Goal: Task Accomplishment & Management: Manage account settings

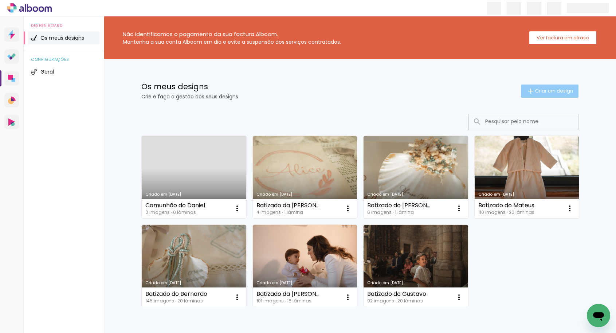
click at [531, 92] on iron-icon at bounding box center [531, 91] width 9 height 9
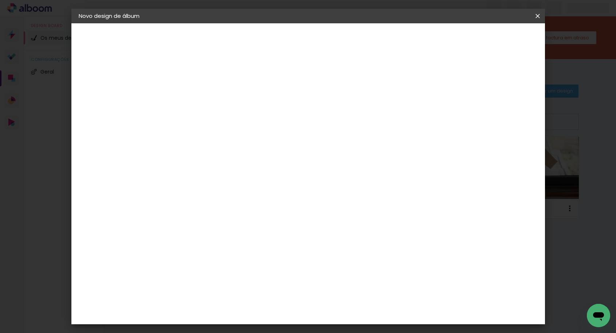
click at [198, 102] on input at bounding box center [198, 97] width 0 height 11
type input "Batizado da Mariana"
type paper-input "Batizado da Mariana"
click at [273, 43] on paper-button "Avançar" at bounding box center [255, 38] width 36 height 12
click at [238, 139] on input at bounding box center [209, 138] width 59 height 9
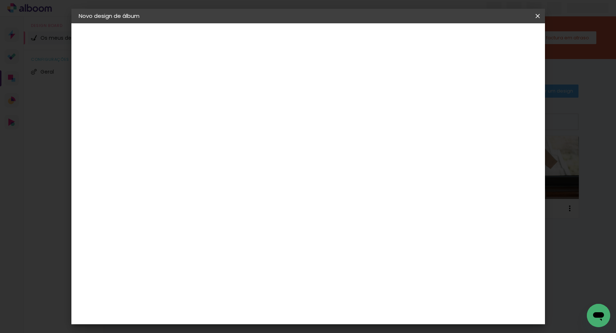
type input "D"
type input "Fabrialbum"
type paper-input "Fabrialbum"
click at [0, 0] on slot "Tamanho Livre" at bounding box center [0, 0] width 0 height 0
click at [0, 0] on slot "Avançar" at bounding box center [0, 0] width 0 height 0
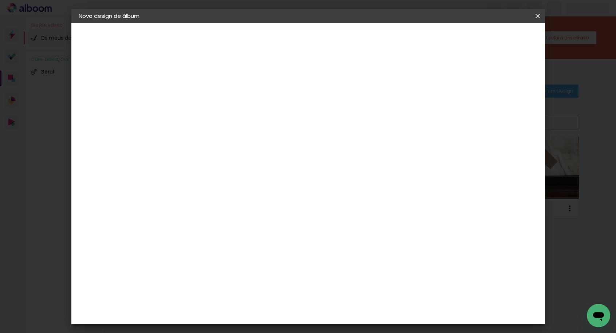
click at [277, 113] on span "30" at bounding box center [279, 114] width 12 height 11
click at [354, 261] on input "60" at bounding box center [351, 261] width 19 height 11
type input "40"
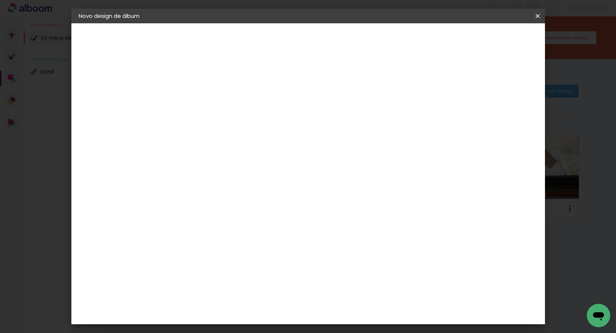
type paper-input "40"
click at [179, 186] on input "30" at bounding box center [174, 182] width 19 height 11
type input "20"
type paper-input "20"
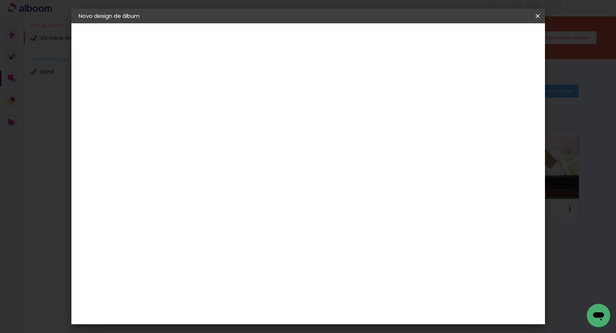
click at [454, 40] on paper-button "Voltar" at bounding box center [439, 38] width 30 height 12
click at [0, 0] on iron-icon at bounding box center [0, 0] width 0 height 0
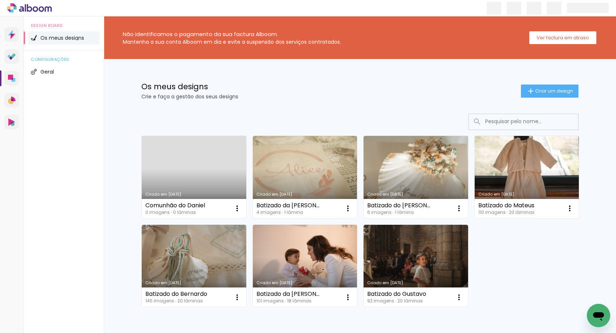
click at [196, 171] on link "Criado em [DATE]" at bounding box center [194, 177] width 105 height 82
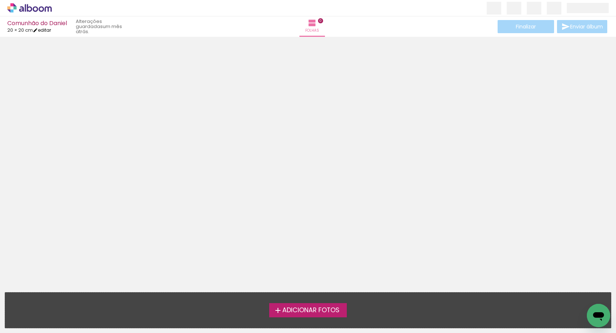
click at [44, 30] on link "editar" at bounding box center [42, 30] width 18 height 6
type input "20"
type input "40"
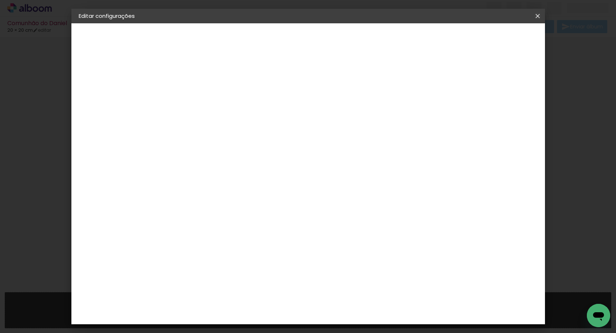
click at [538, 16] on iron-icon at bounding box center [538, 15] width 9 height 7
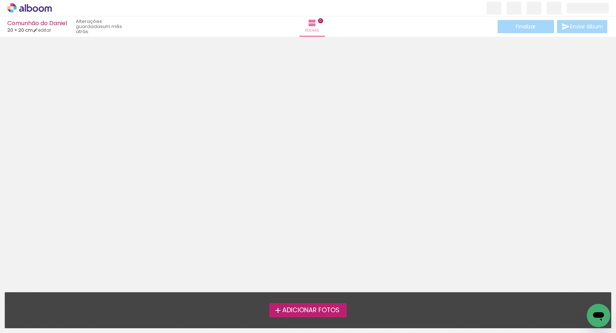
click at [16, 6] on icon at bounding box center [14, 4] width 3 height 3
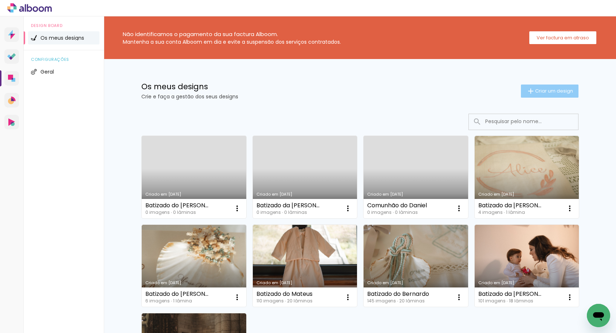
click at [538, 87] on paper-button "Criar um design" at bounding box center [550, 91] width 58 height 13
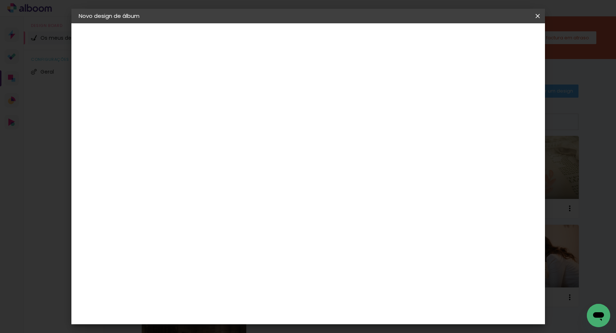
click at [198, 95] on input at bounding box center [198, 97] width 0 height 11
click at [0, 0] on iron-icon at bounding box center [0, 0] width 0 height 0
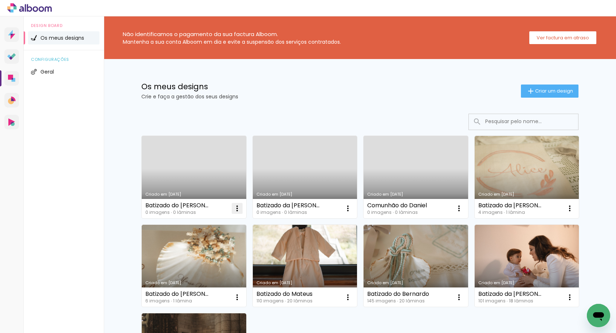
click at [231, 210] on paper-icon-button at bounding box center [237, 208] width 15 height 15
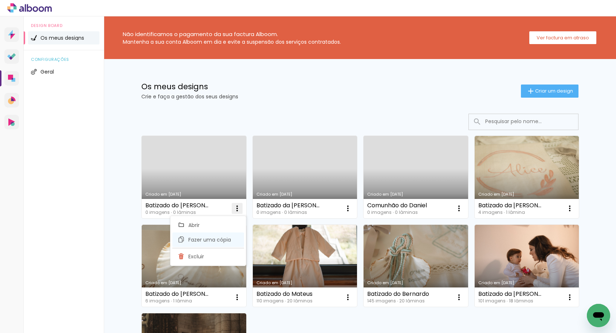
click at [218, 239] on span "Fazer uma cópia" at bounding box center [209, 239] width 43 height 5
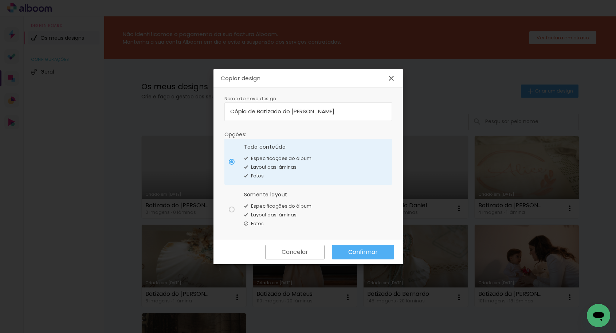
drag, startPoint x: 258, startPoint y: 110, endPoint x: 214, endPoint y: 109, distance: 43.4
click at [214, 109] on div "Nome do novo design Opções: Todo conteúdo Especificações do álbum Layout das lâ…" at bounding box center [309, 164] width 190 height 152
drag, startPoint x: 261, startPoint y: 112, endPoint x: 298, endPoint y: 111, distance: 36.8
click at [298, 112] on input "Batizado do [PERSON_NAME]" at bounding box center [308, 111] width 156 height 8
type input "Batizado da [PERSON_NAME]"
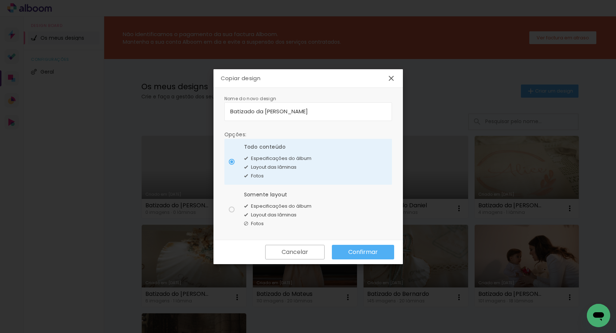
type paper-input "Batizado da [PERSON_NAME]"
click at [238, 204] on paper-radio-button "Somente layout Especificações do álbum Layout das lâminas Fotos" at bounding box center [309, 210] width 168 height 46
type paper-radio-button "on"
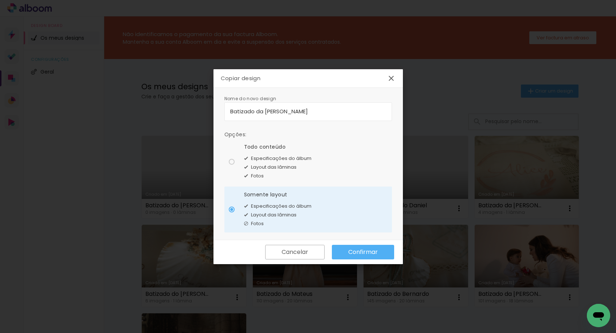
click at [0, 0] on slot "Confirmar" at bounding box center [0, 0] width 0 height 0
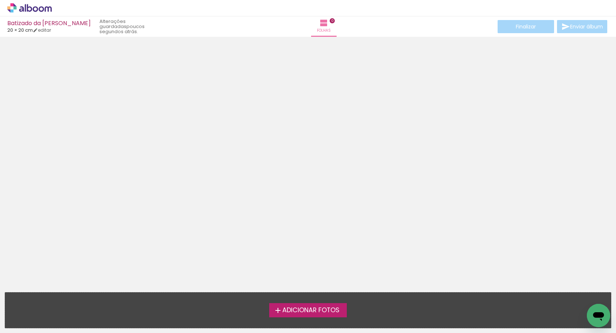
click at [31, 13] on div "› Editor de álbum" at bounding box center [308, 8] width 616 height 16
click at [33, 8] on icon at bounding box center [35, 8] width 5 height 5
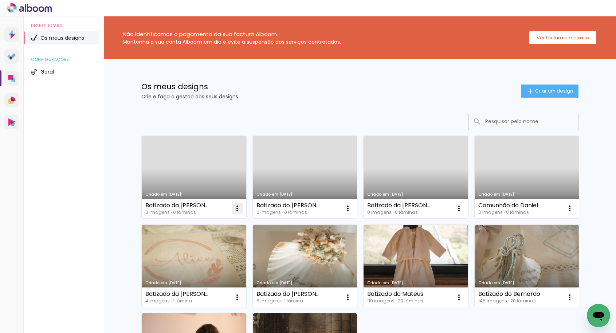
click at [237, 207] on iron-icon at bounding box center [237, 208] width 9 height 9
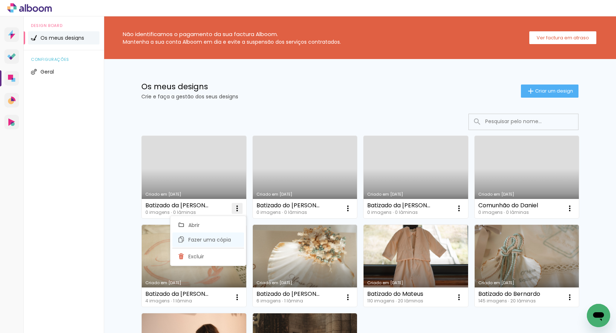
click at [212, 241] on span "Fazer uma cópia" at bounding box center [209, 239] width 43 height 5
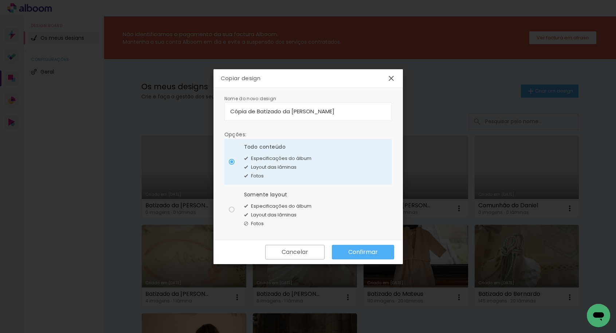
click at [261, 111] on input "Cópia de Batizado da Teresa" at bounding box center [308, 111] width 156 height 8
drag, startPoint x: 257, startPoint y: 111, endPoint x: 207, endPoint y: 111, distance: 49.6
click at [207, 111] on body "link( href="../../bower_components/polymer/polymer.html" rel="import" ) picture…" at bounding box center [308, 166] width 616 height 333
drag, startPoint x: 235, startPoint y: 111, endPoint x: 301, endPoint y: 112, distance: 66.7
click at [301, 112] on input "Batizado da [PERSON_NAME]" at bounding box center [308, 111] width 156 height 8
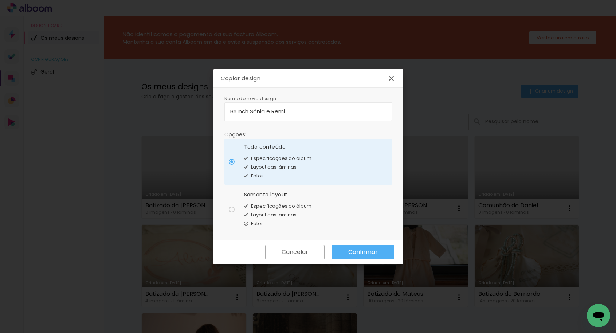
type input "Brunch Sónia e Remi"
type paper-input "Brunch Sónia e Remi"
click at [246, 217] on iron-icon at bounding box center [246, 215] width 4 height 9
type paper-radio-button "on"
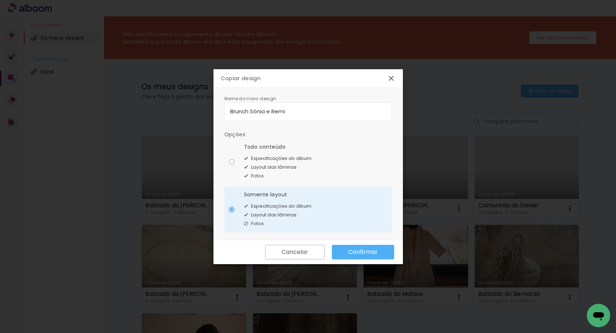
click at [379, 256] on paper-button "Confirmar" at bounding box center [363, 252] width 62 height 15
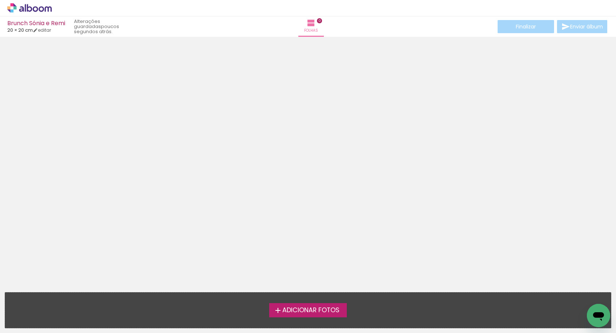
click at [17, 10] on icon at bounding box center [29, 7] width 44 height 9
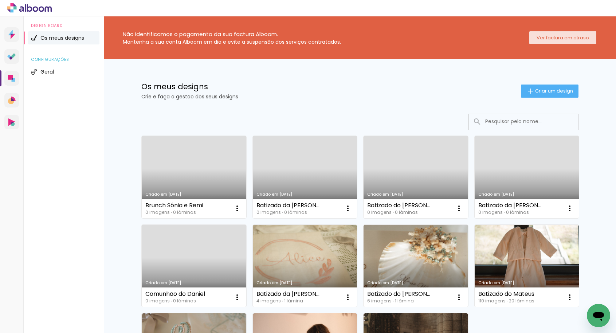
click at [540, 34] on paper-button "Ver factura em atraso" at bounding box center [563, 37] width 67 height 13
